Goal: Task Accomplishment & Management: Use online tool/utility

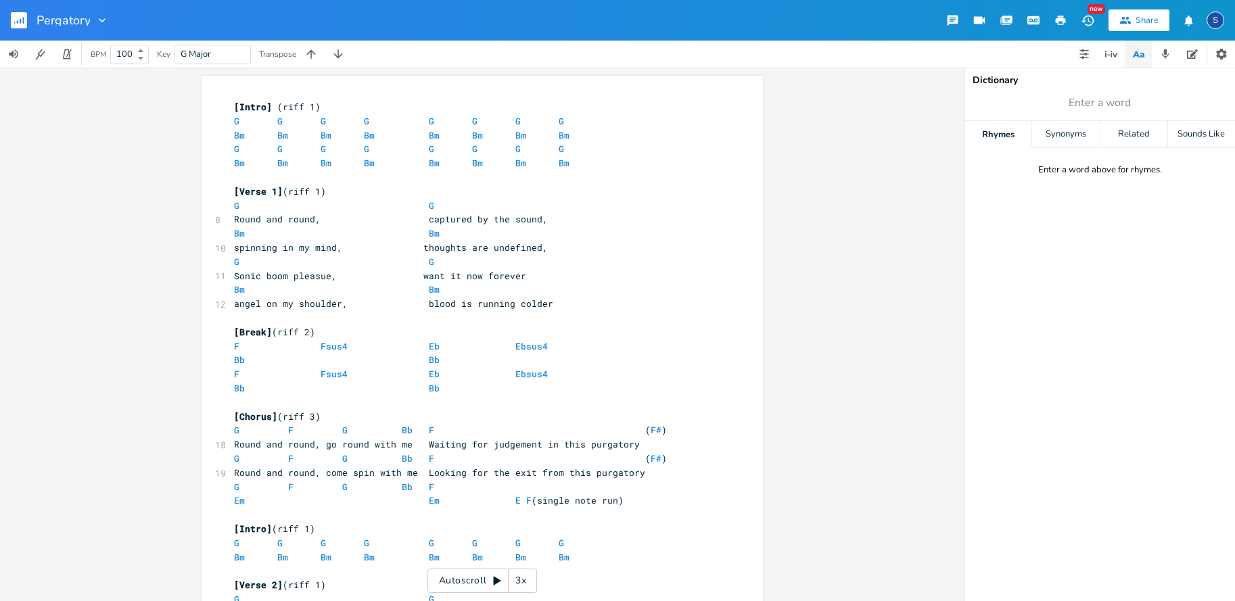
scroll to position [0, 1]
click at [22, 21] on rect "button" at bounding box center [19, 20] width 16 height 16
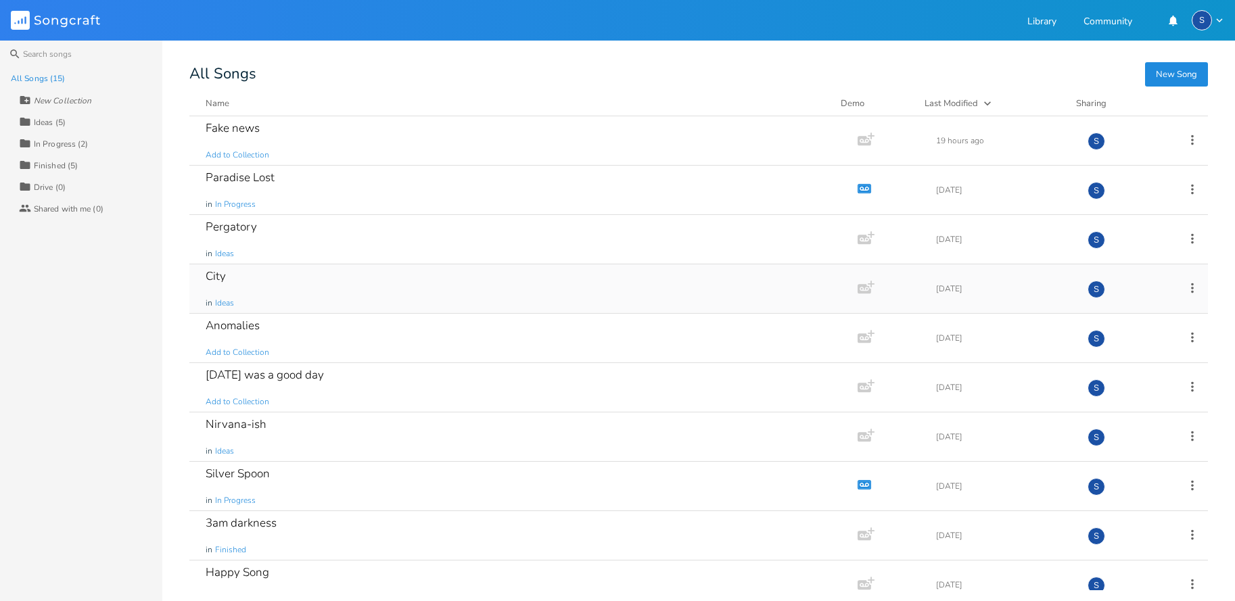
click at [218, 277] on div "City" at bounding box center [216, 276] width 20 height 11
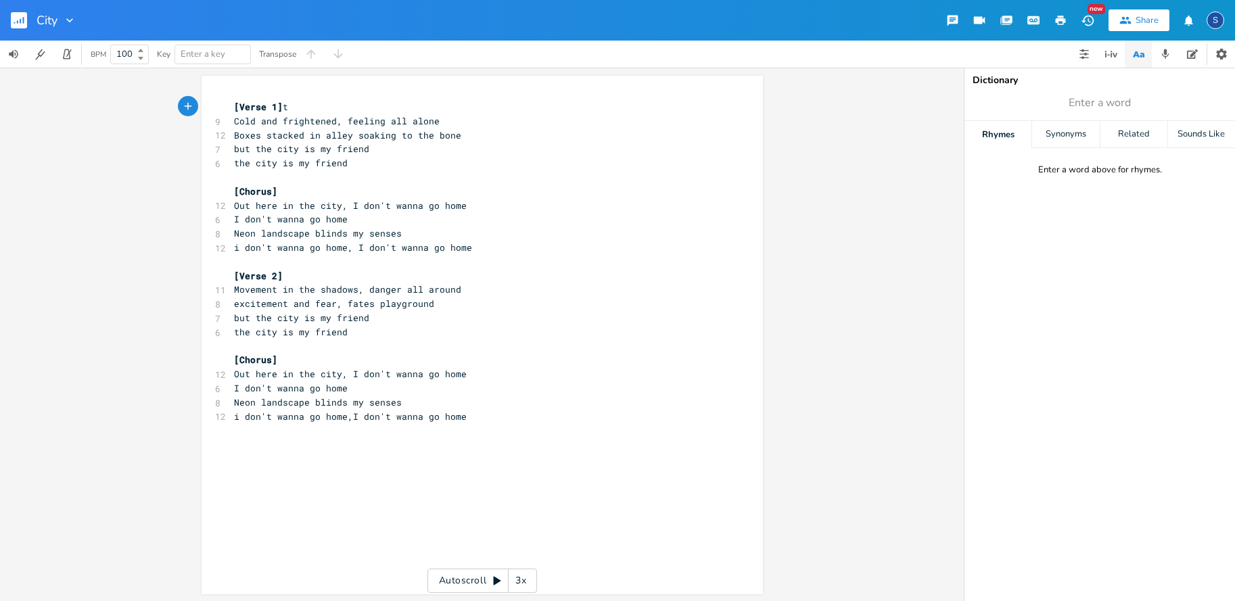
click at [22, 20] on rect "button" at bounding box center [19, 20] width 16 height 16
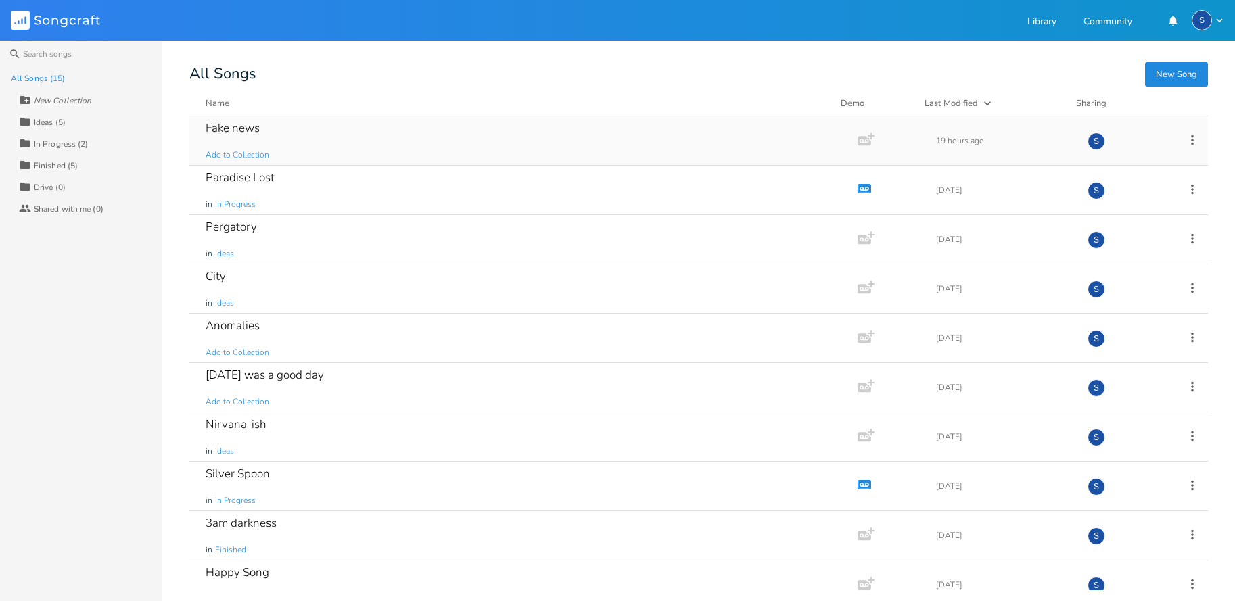
click at [224, 126] on div "Fake news" at bounding box center [233, 127] width 54 height 11
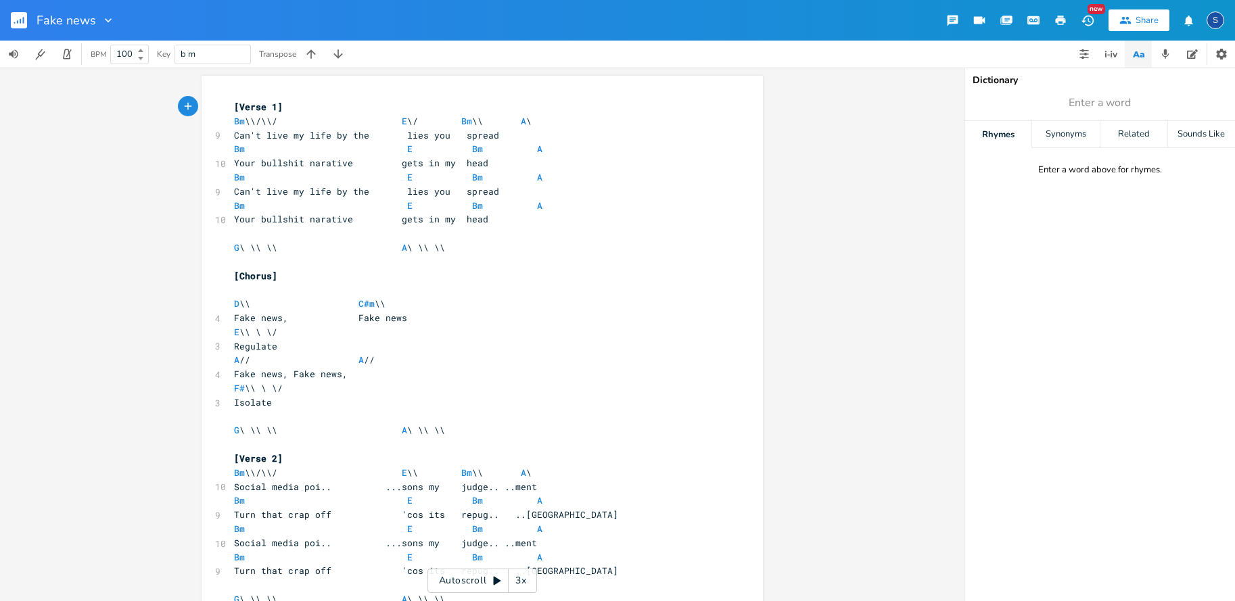
click at [218, 57] on span "b m" at bounding box center [213, 54] width 64 height 18
type input "b"
click at [233, 50] on span "B Major" at bounding box center [213, 54] width 64 height 18
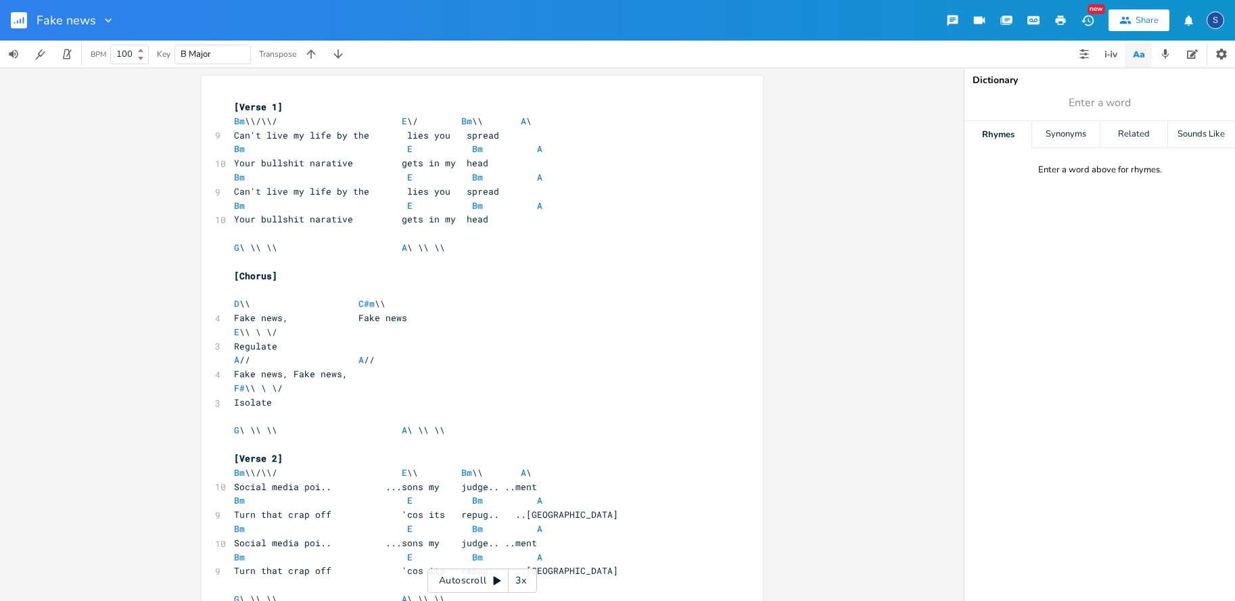
scroll to position [0, 1]
click at [210, 51] on input "B Major" at bounding box center [196, 54] width 31 height 12
type input "B"
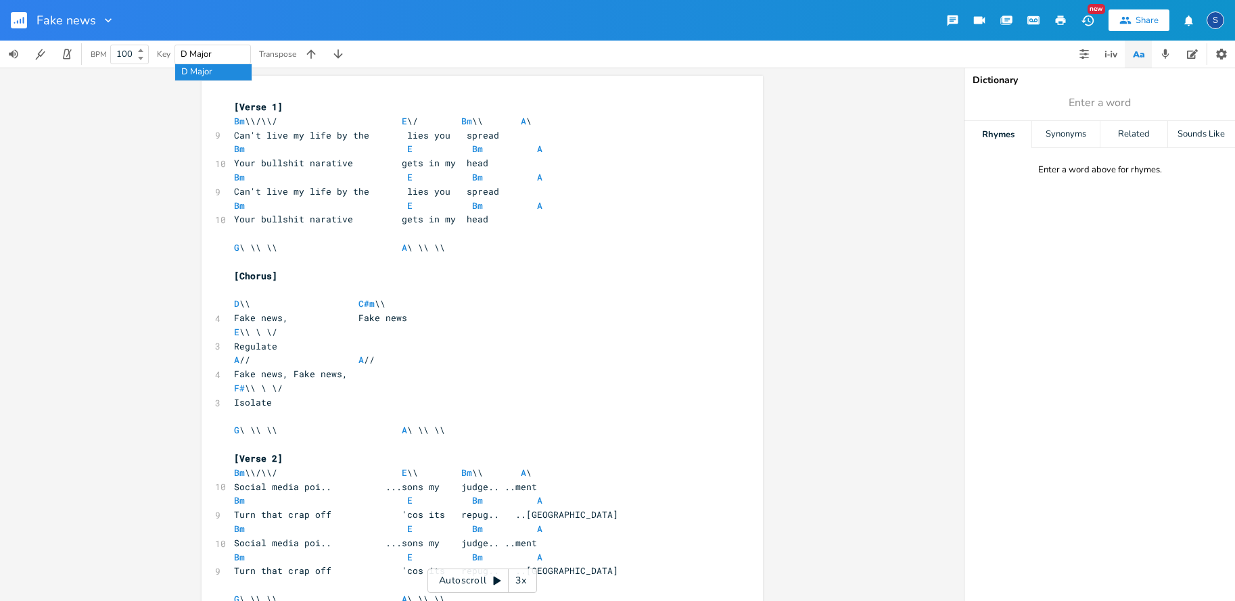
type input "D Major"
click at [1118, 90] on div "Dictionary Enter a word Rhymes Synonyms Related Sounds Like Enter a word above …" at bounding box center [1099, 335] width 271 height 534
click at [1081, 55] on icon "button" at bounding box center [1084, 54] width 11 height 11
